Goal: Information Seeking & Learning: Learn about a topic

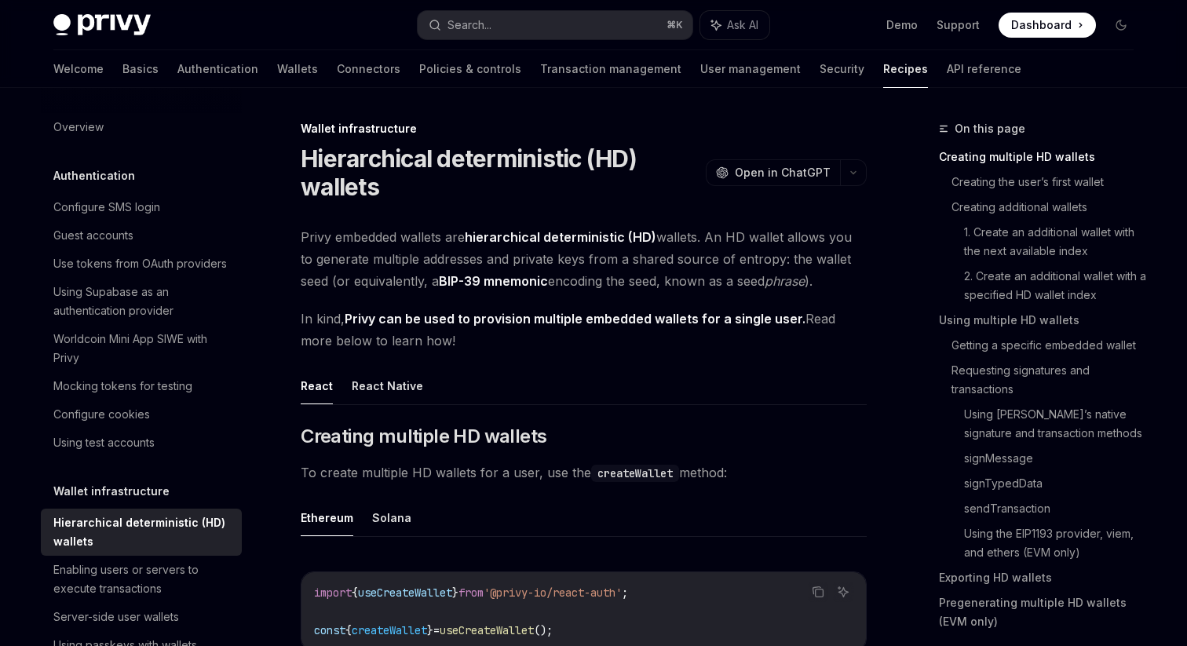
scroll to position [196, 0]
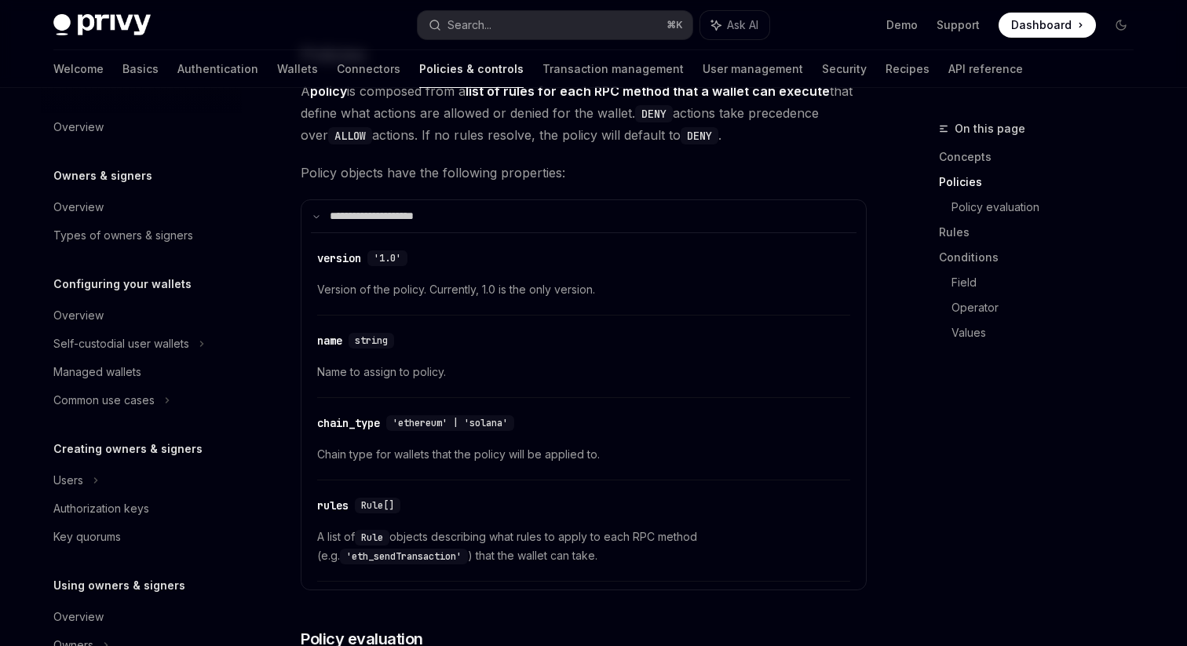
scroll to position [386, 0]
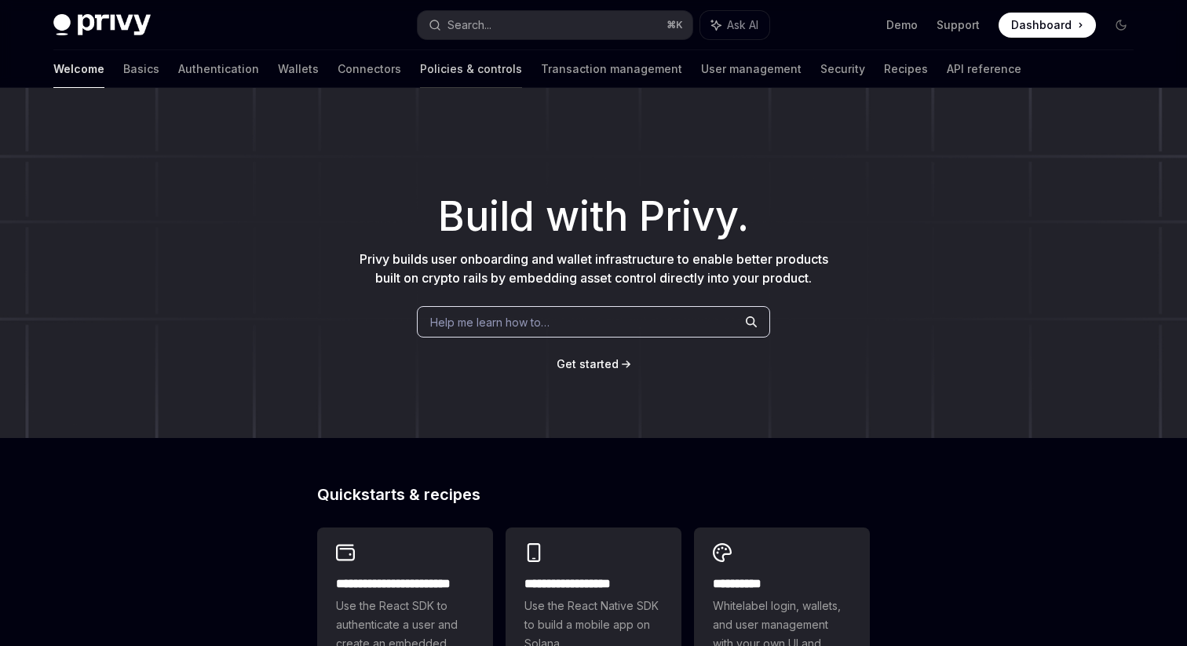
click at [420, 64] on link "Policies & controls" at bounding box center [471, 69] width 102 height 38
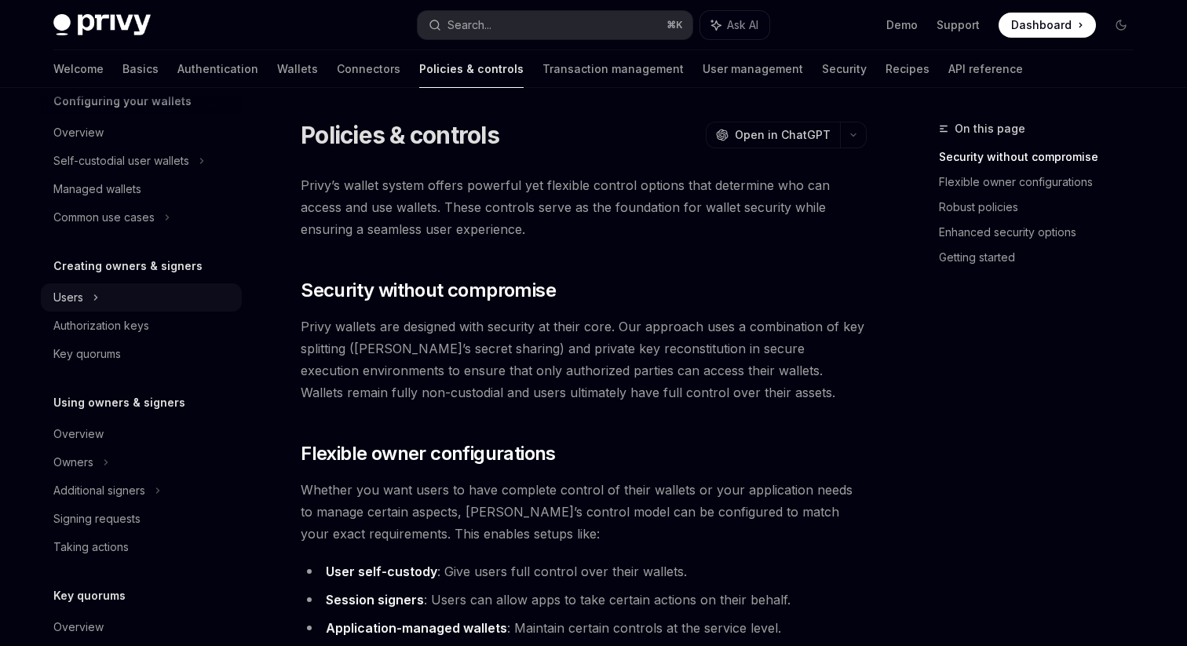
scroll to position [196, 0]
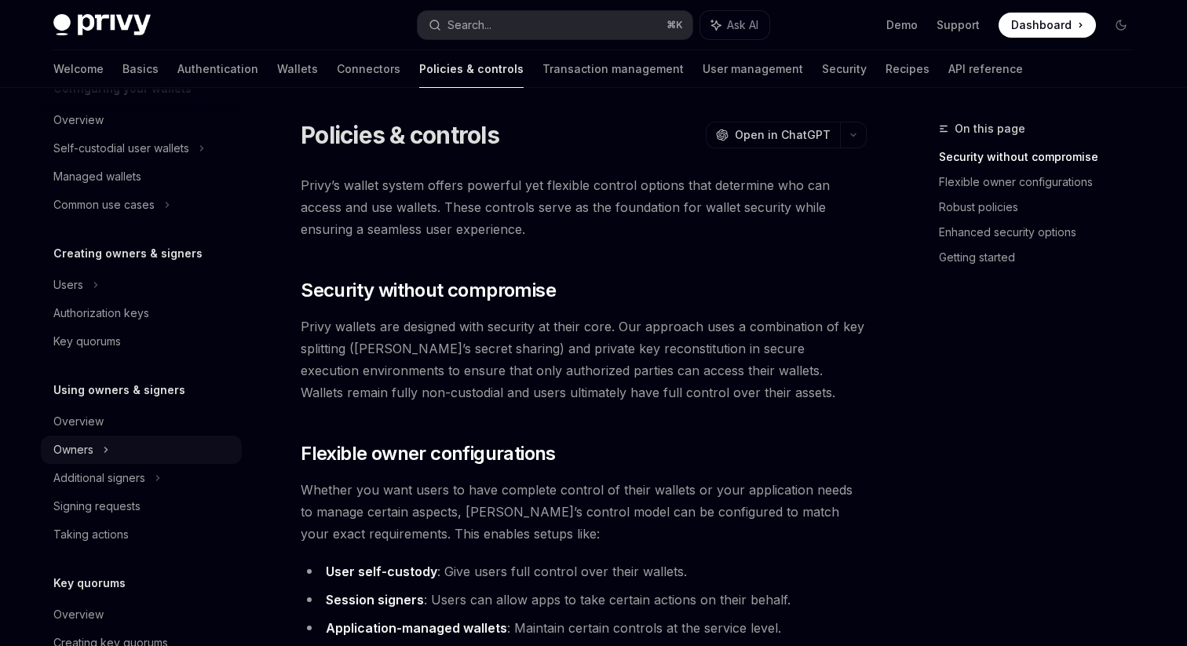
click at [121, 163] on div "Owners" at bounding box center [141, 148] width 201 height 28
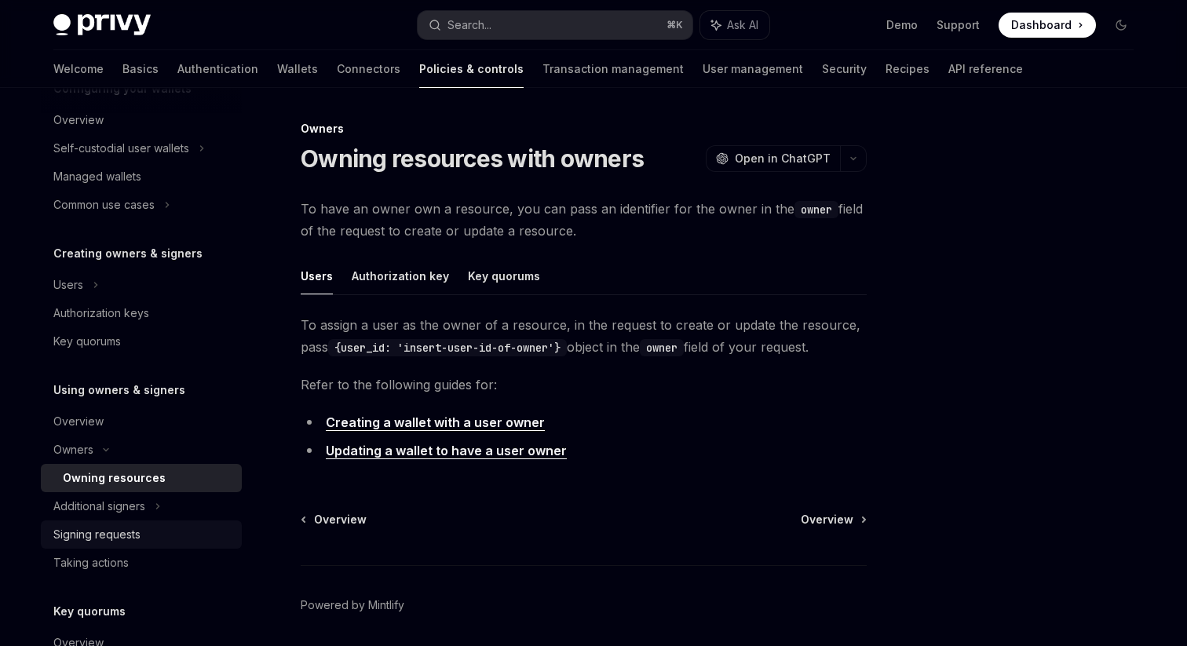
click at [123, 533] on div "Signing requests" at bounding box center [96, 534] width 87 height 19
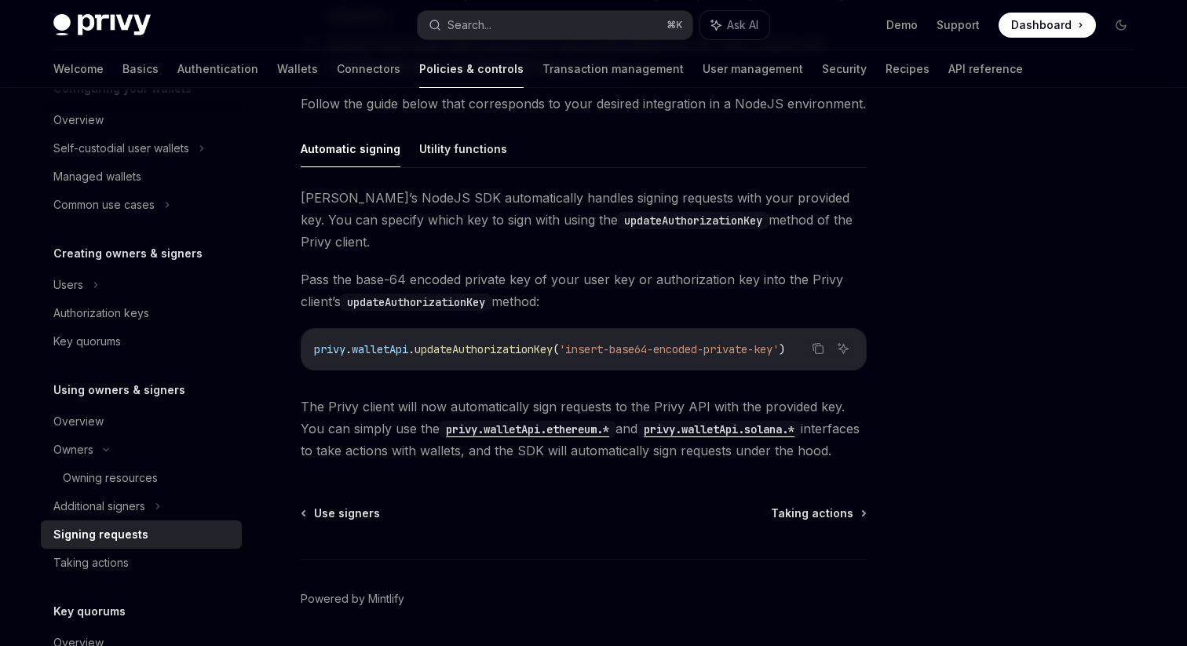
scroll to position [461, 0]
click at [543, 65] on link "Transaction management" at bounding box center [613, 69] width 141 height 38
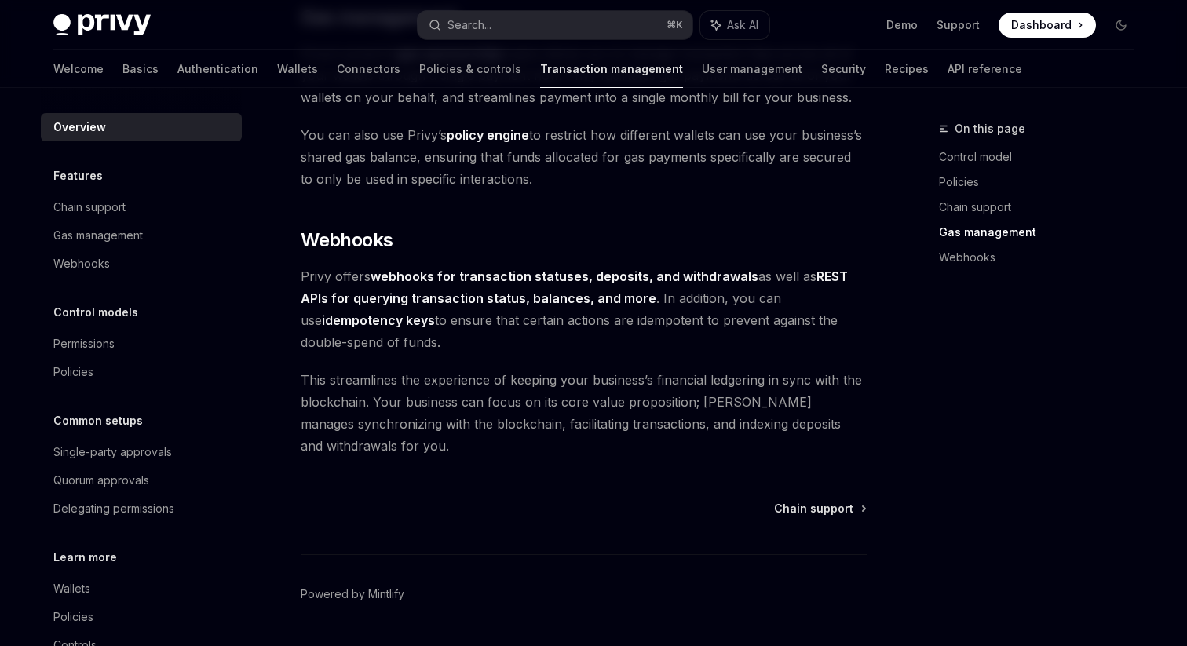
scroll to position [1444, 0]
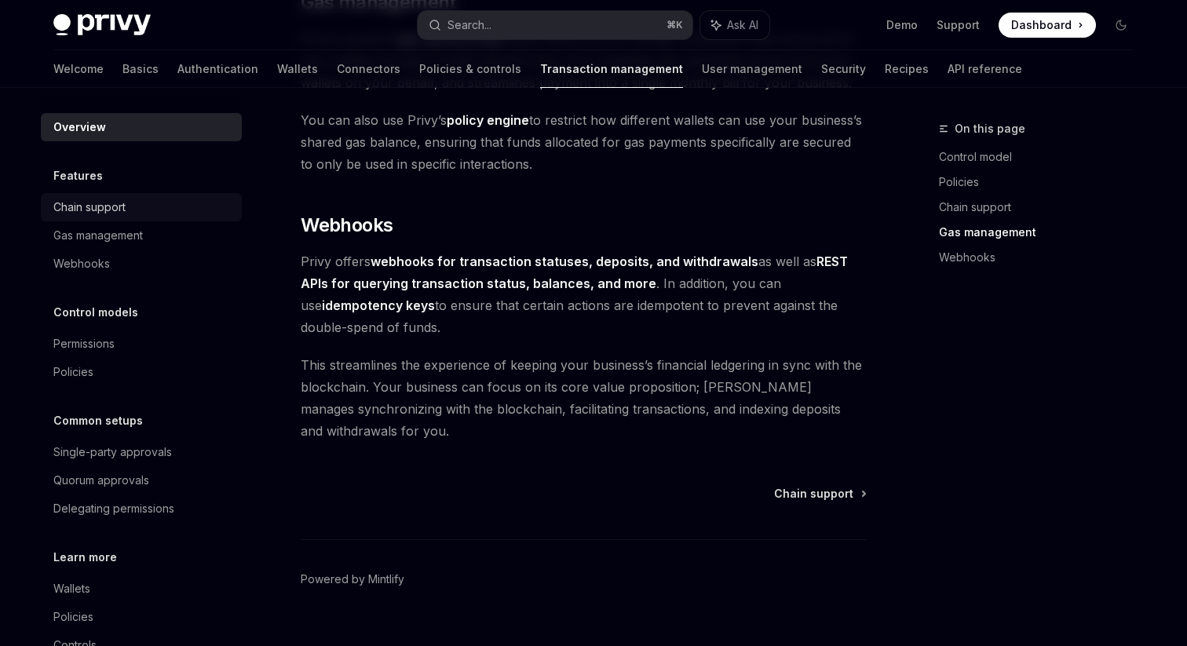
click at [130, 214] on div "Chain support" at bounding box center [142, 207] width 179 height 19
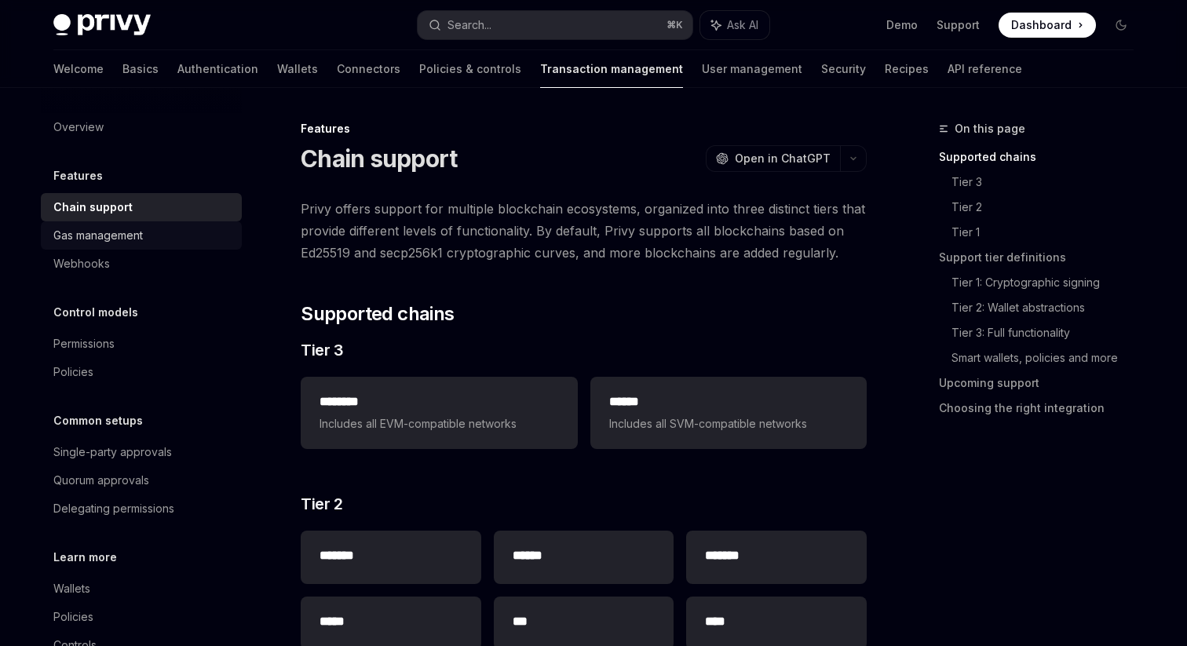
click at [131, 246] on link "Gas management" at bounding box center [141, 235] width 201 height 28
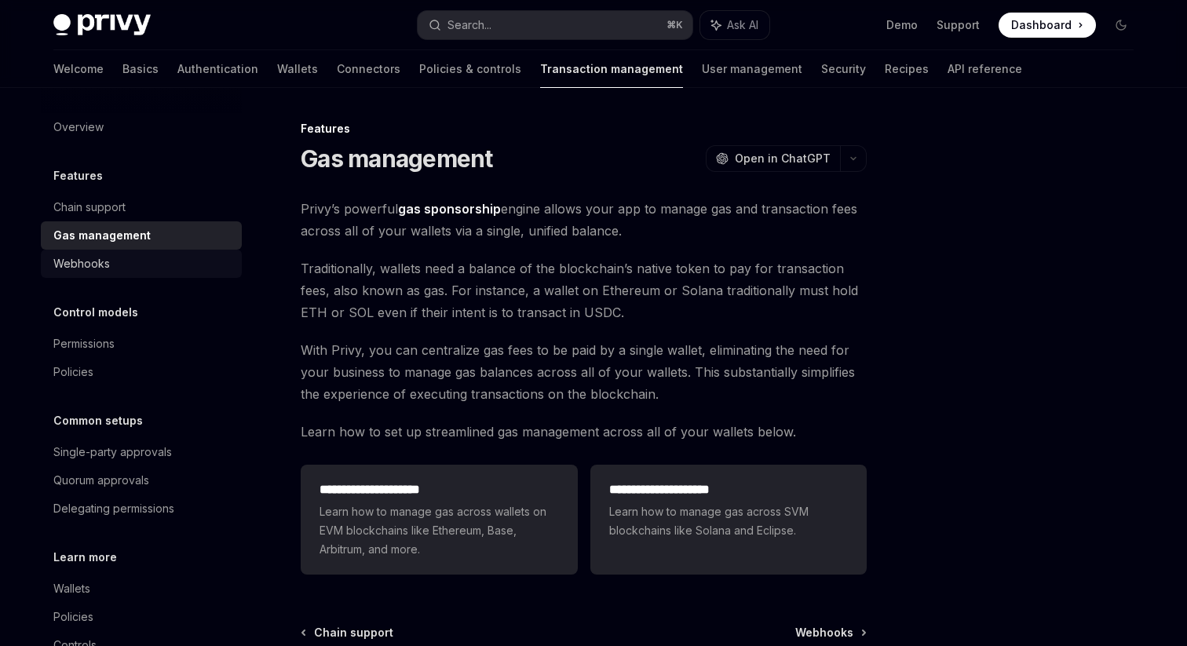
click at [130, 274] on link "Webhooks" at bounding box center [141, 264] width 201 height 28
type textarea "*"
